Goal: Task Accomplishment & Management: Manage account settings

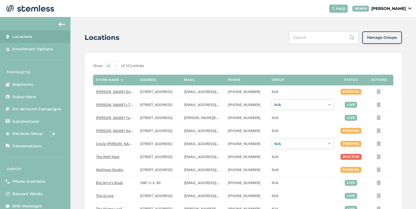
click at [47, 110] on span "On-demand Campaigns" at bounding box center [36, 109] width 49 height 6
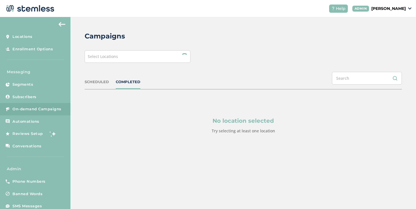
click at [117, 59] on div "Select Locations" at bounding box center [138, 56] width 106 height 12
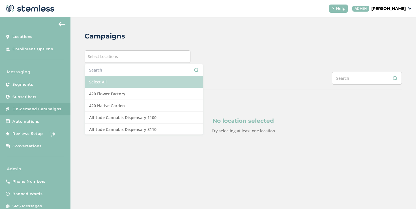
click at [96, 80] on li "Select All" at bounding box center [144, 82] width 118 height 12
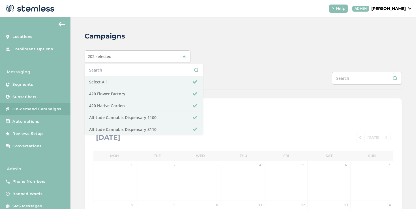
click at [204, 72] on div "SCHEDULED COMPLETED" at bounding box center [243, 81] width 317 height 18
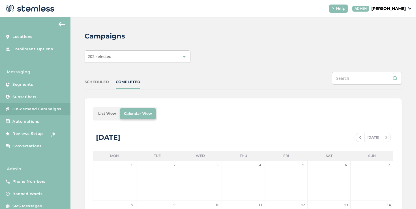
click at [107, 113] on li "List View" at bounding box center [107, 113] width 26 height 11
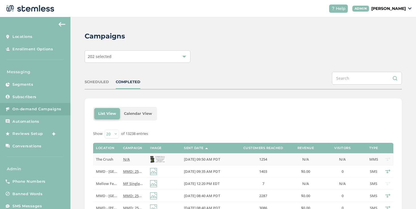
click at [120, 163] on td "N/A" at bounding box center [133, 159] width 27 height 12
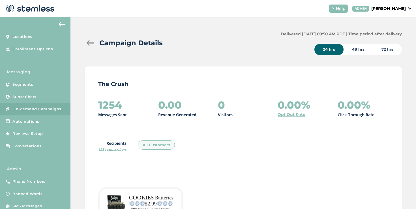
click at [92, 45] on div at bounding box center [90, 43] width 11 height 6
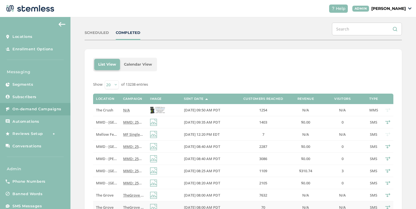
scroll to position [114, 0]
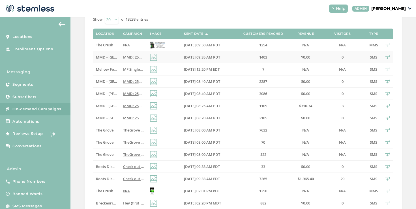
click at [109, 57] on span "MMD - [GEOGRAPHIC_DATA]" at bounding box center [120, 57] width 49 height 5
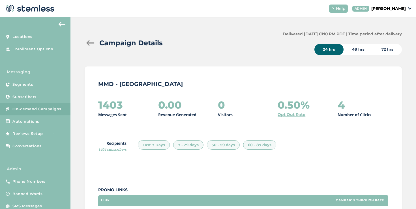
click at [88, 46] on div "Campaign Details" at bounding box center [181, 43] width 193 height 10
click at [88, 44] on div at bounding box center [90, 43] width 11 height 6
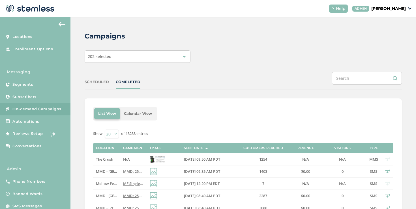
click at [139, 183] on span "MF Singles Week: 20% off the Singles Shop. No code needed, ends [DATE]. Tap lin…" at bounding box center [225, 183] width 204 height 5
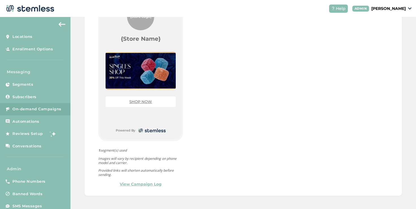
scroll to position [291, 0]
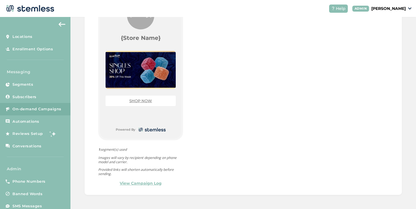
click at [139, 99] on link "SHOP NOW" at bounding box center [140, 100] width 23 height 5
